Goal: Communication & Community: Answer question/provide support

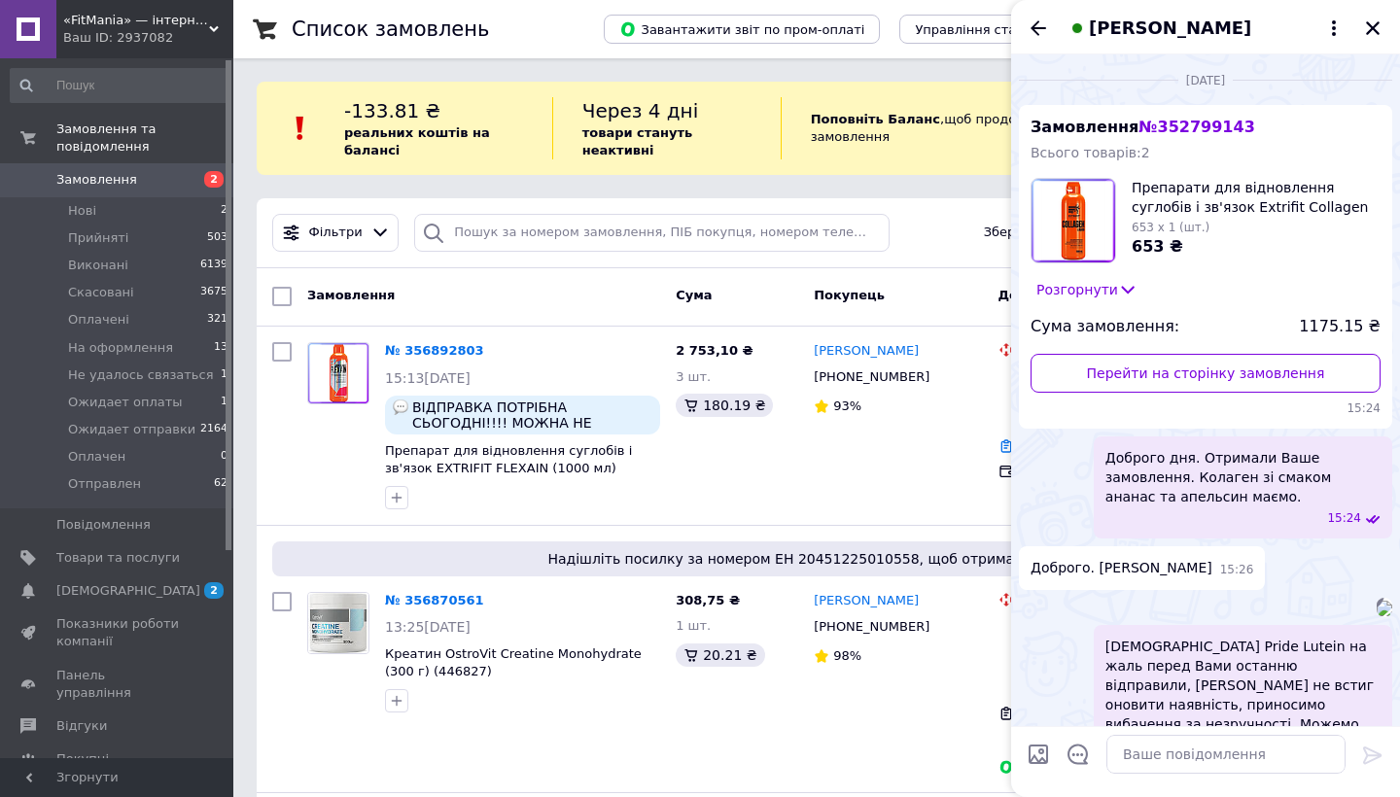
scroll to position [2138, 0]
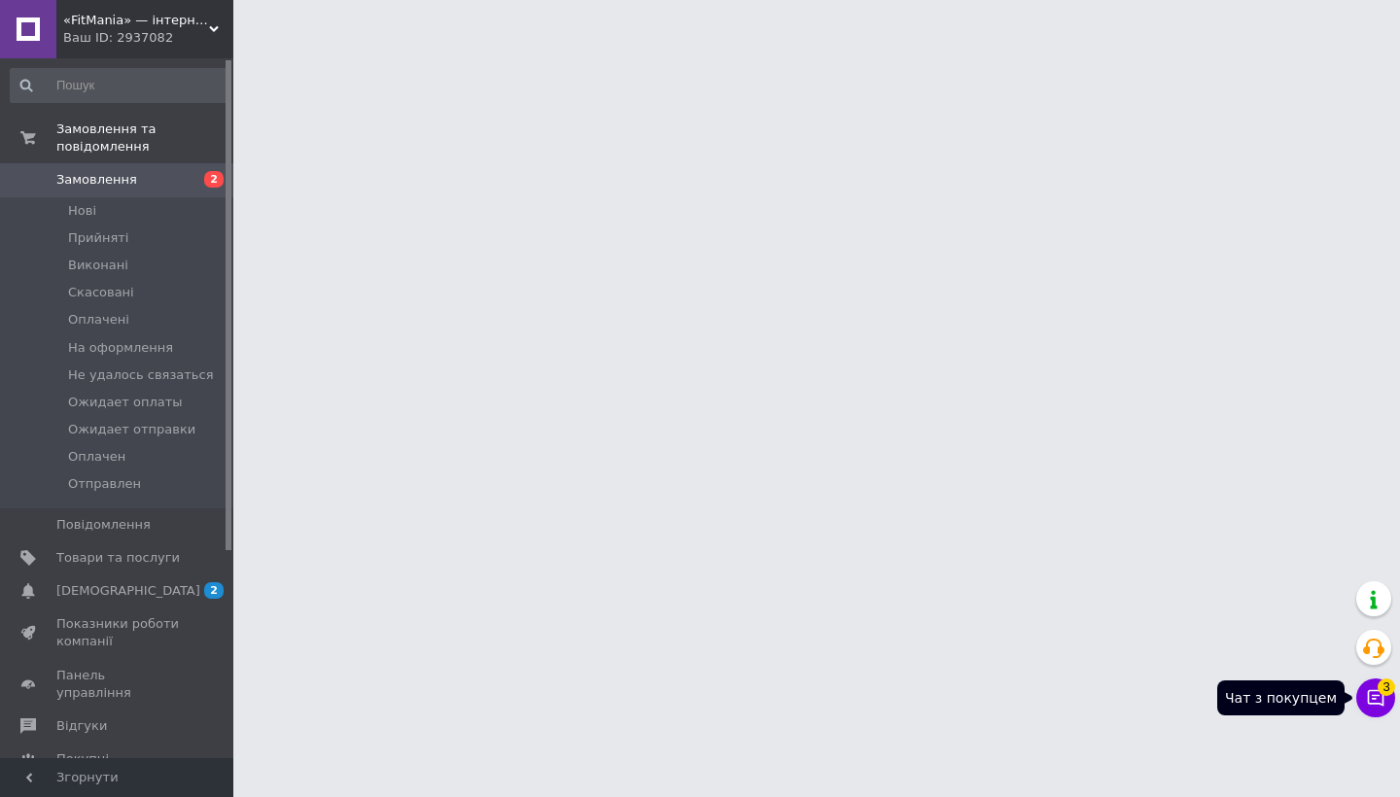
click at [1375, 685] on button "Чат з покупцем 3" at bounding box center [1375, 698] width 39 height 39
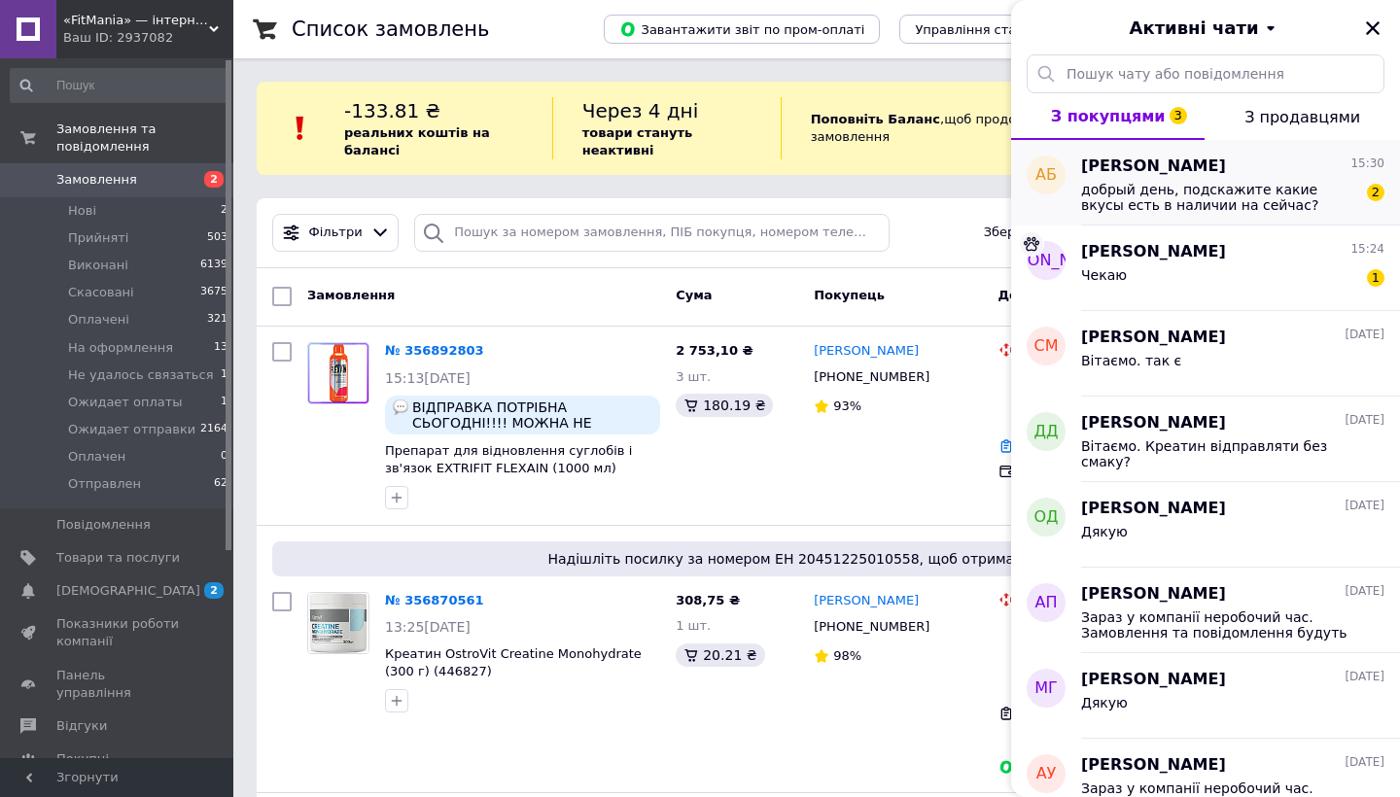
click at [1267, 187] on span "добрый день, подскажите какие вкусы есть в наличии на сейчас?" at bounding box center [1219, 197] width 276 height 31
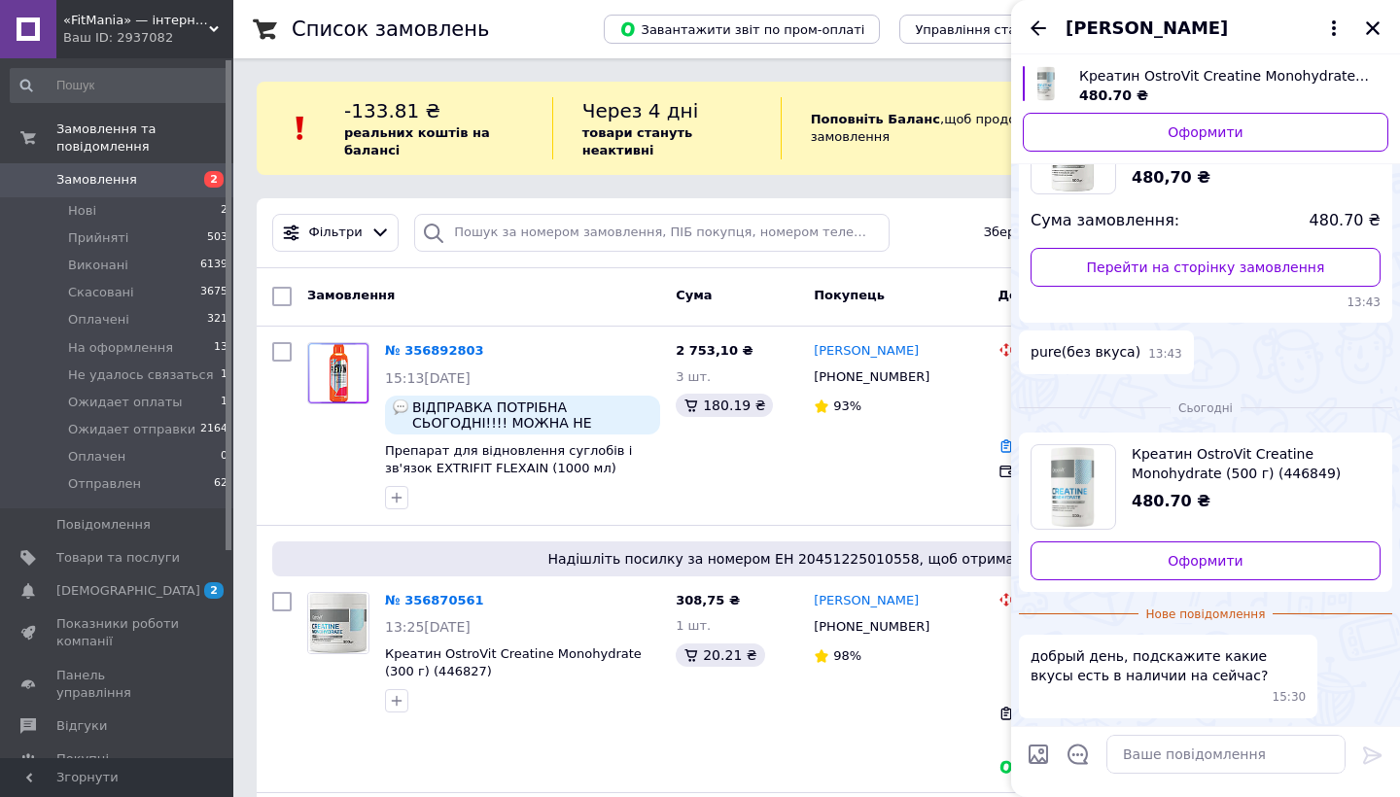
scroll to position [2395, 0]
click at [1031, 29] on icon "Назад" at bounding box center [1038, 28] width 23 height 23
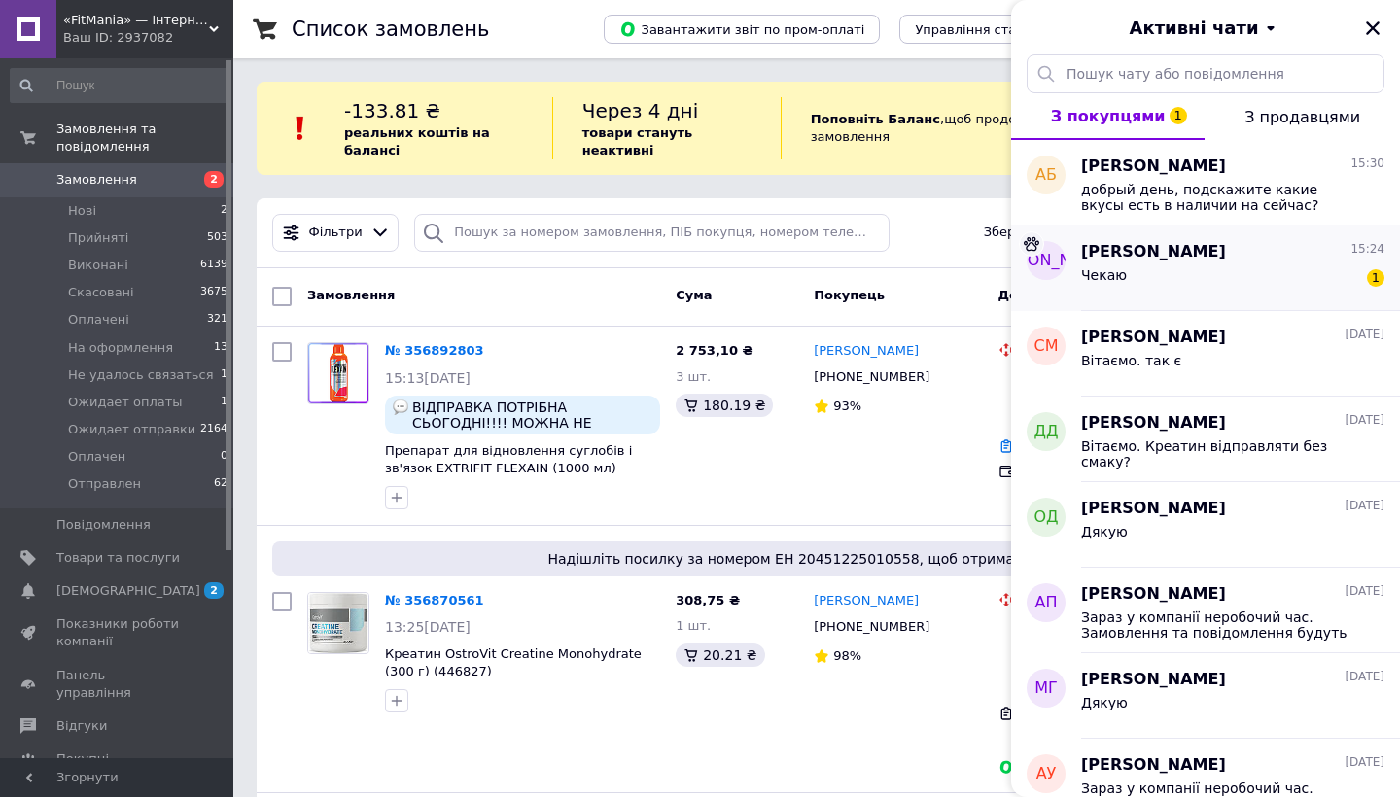
click at [1105, 293] on div "Чекаю" at bounding box center [1104, 280] width 46 height 27
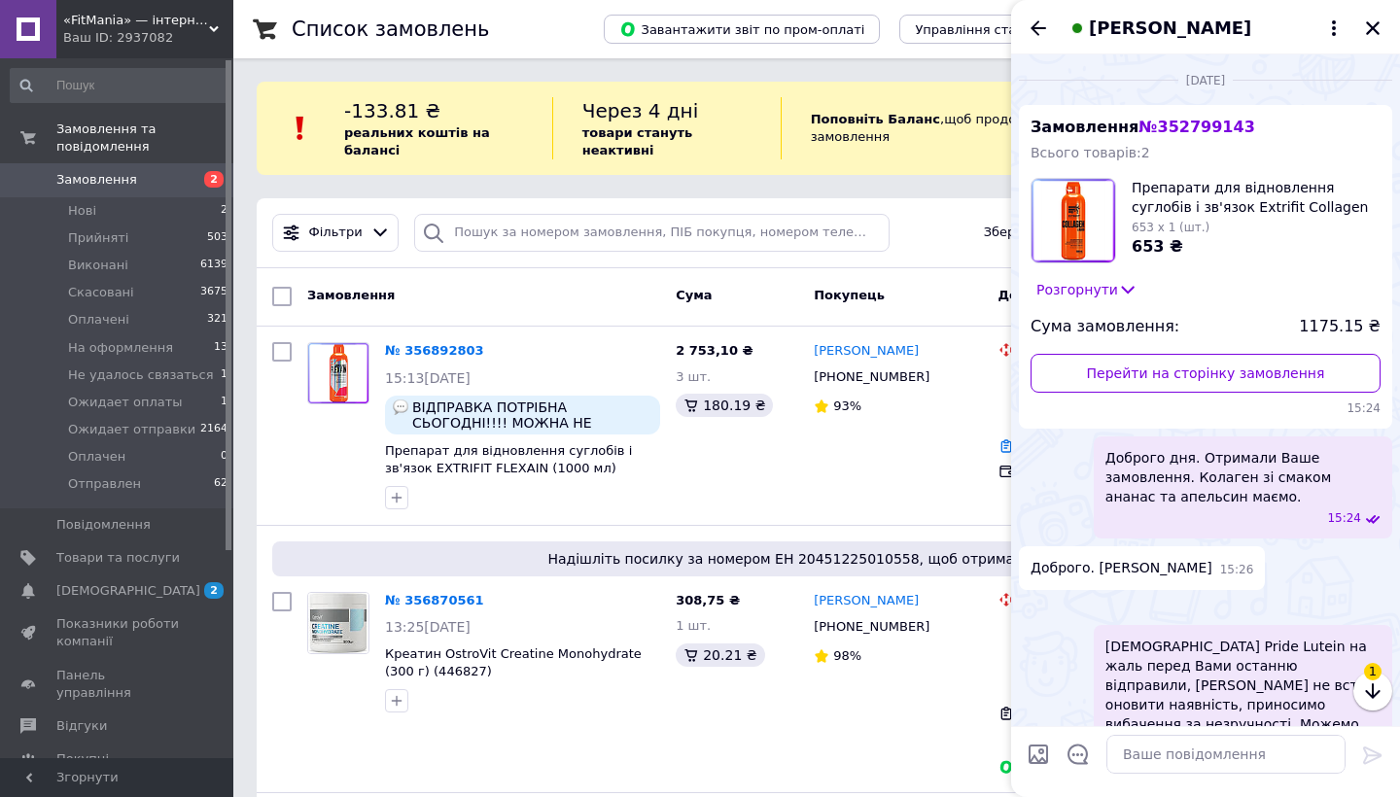
scroll to position [2083, 0]
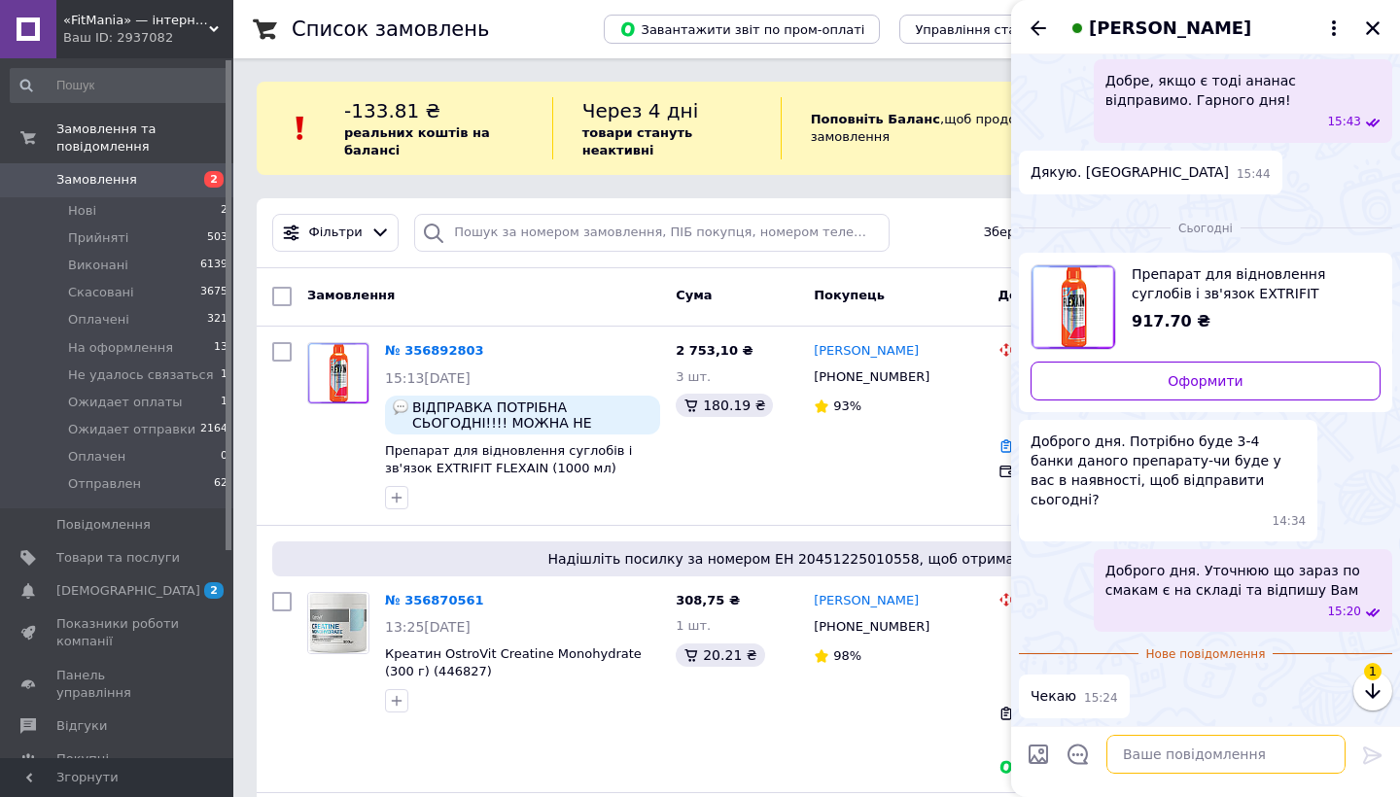
click at [1133, 759] on textarea at bounding box center [1225, 754] width 239 height 39
type textarea "3 шт смак ананас відправимо сьогодні"
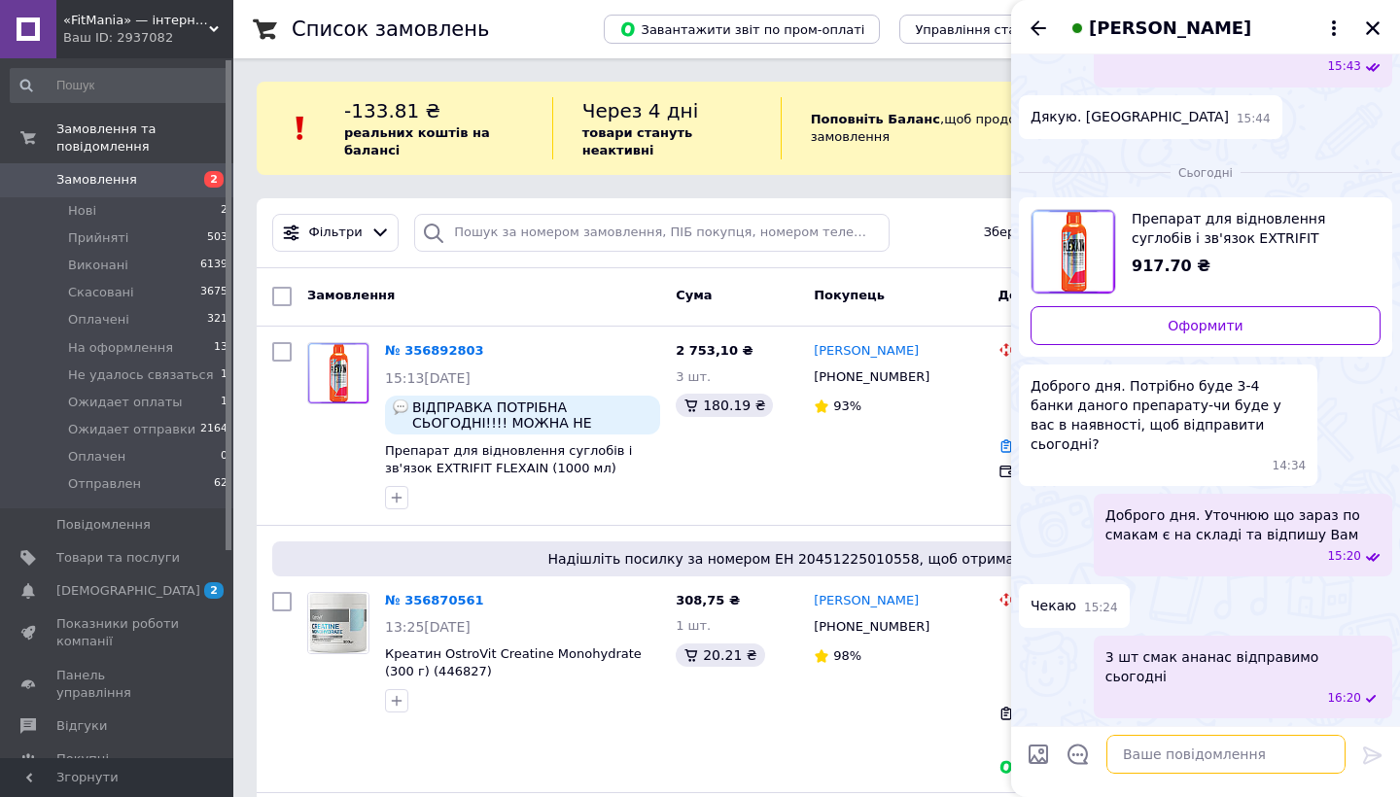
scroll to position [2209, 0]
click at [1372, 31] on icon "Закрити" at bounding box center [1372, 27] width 17 height 17
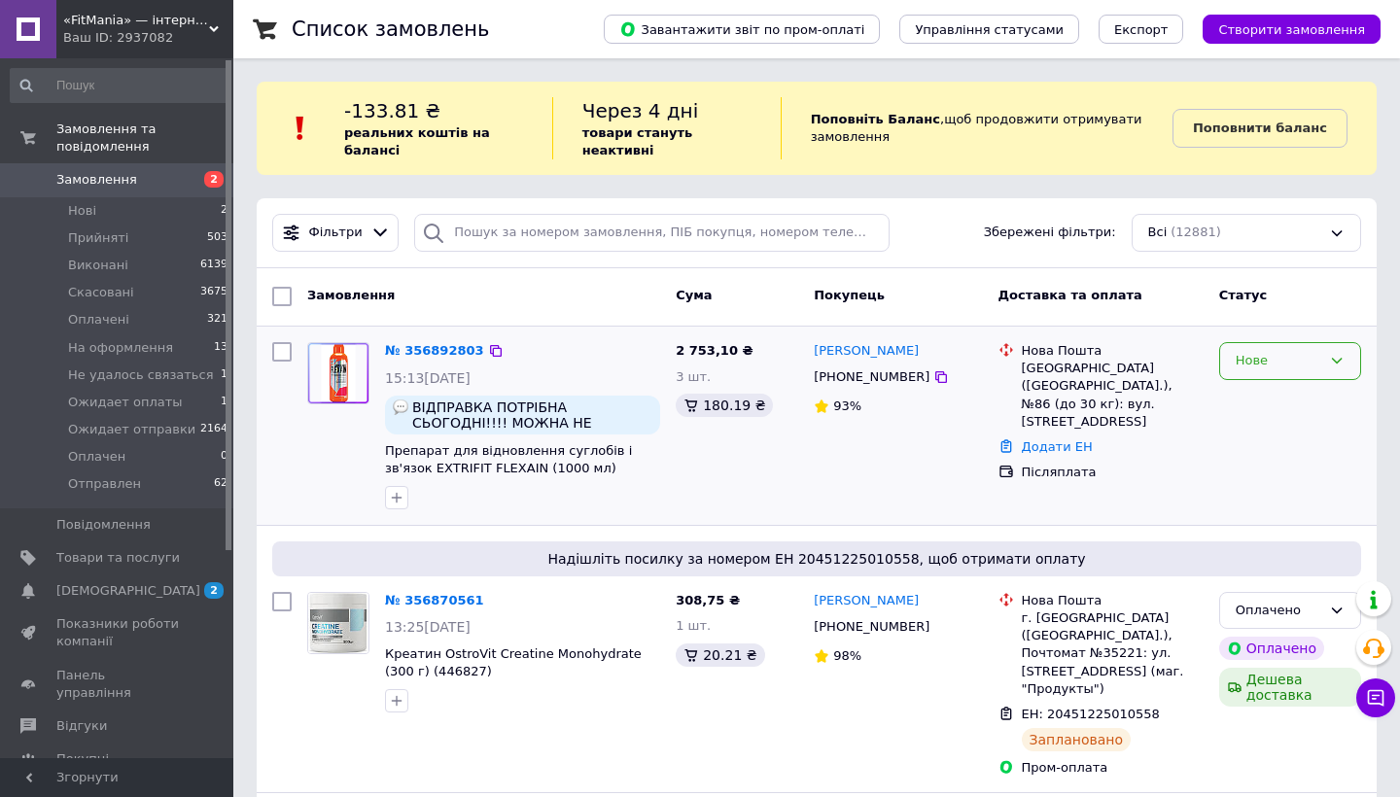
click at [1280, 358] on div "Нове" at bounding box center [1279, 361] width 86 height 20
click at [1274, 395] on li "Прийнято" at bounding box center [1290, 402] width 140 height 36
